Goal: Information Seeking & Learning: Learn about a topic

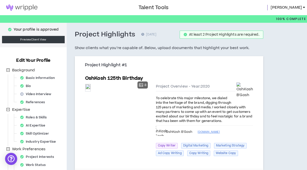
click at [23, 9] on img at bounding box center [22, 8] width 44 height 6
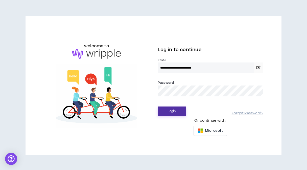
click at [175, 112] on button "Login" at bounding box center [172, 111] width 28 height 9
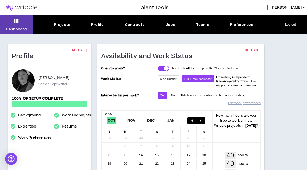
click at [59, 26] on div "Projects" at bounding box center [62, 24] width 16 height 5
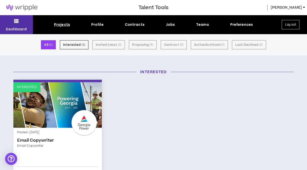
click at [18, 20] on icon at bounding box center [16, 20] width 5 height 7
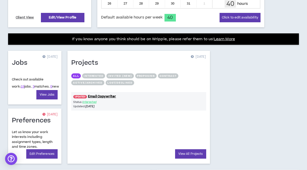
scroll to position [174, 0]
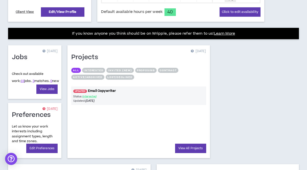
click at [80, 91] on span "UPDATED!" at bounding box center [80, 91] width 14 height 3
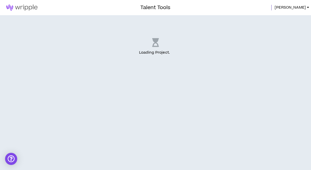
click at [19, 7] on img at bounding box center [22, 8] width 44 height 6
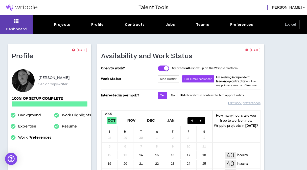
click at [175, 25] on div "Projects Profile Contracts Jobs Teams Preferences" at bounding box center [154, 24] width 242 height 5
click at [172, 25] on div "Jobs" at bounding box center [170, 24] width 9 height 5
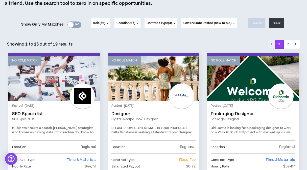
scroll to position [24, 0]
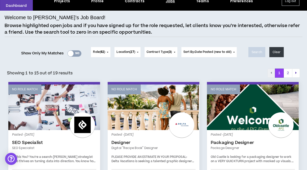
click at [74, 55] on div "Yes No" at bounding box center [75, 53] width 14 height 6
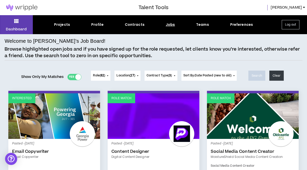
scroll to position [0, 0]
click at [75, 76] on div at bounding box center [78, 77] width 6 height 6
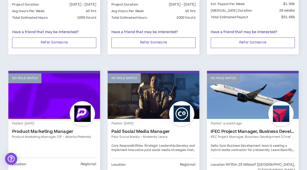
scroll to position [611, 0]
